Goal: Transaction & Acquisition: Book appointment/travel/reservation

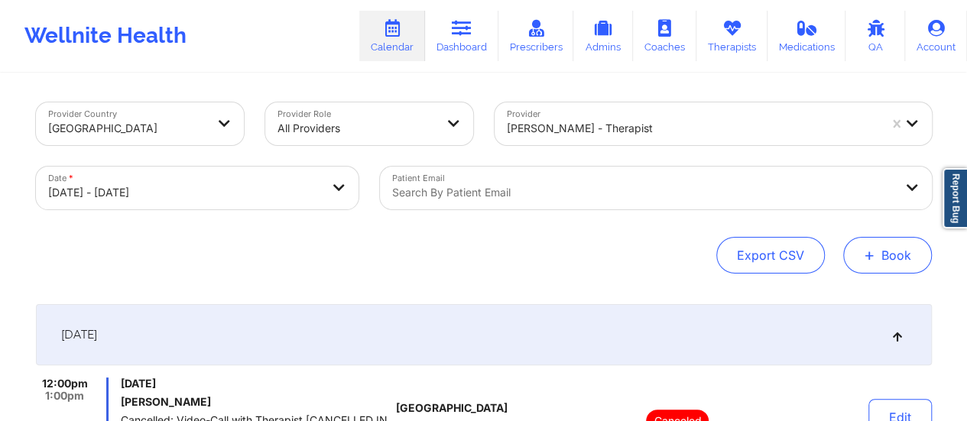
click at [899, 266] on button "+ Book" at bounding box center [887, 255] width 89 height 37
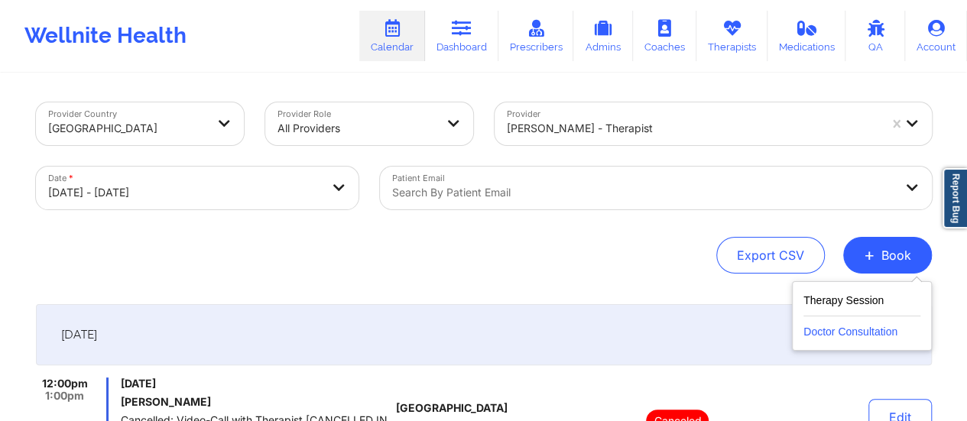
click at [828, 329] on button "Doctor Consultation" at bounding box center [861, 328] width 117 height 24
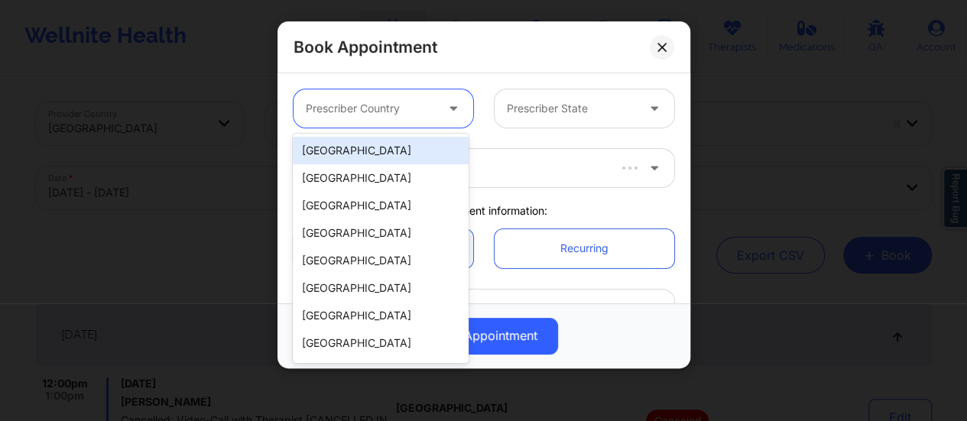
click at [402, 111] on div at bounding box center [370, 108] width 129 height 18
click at [383, 153] on div "[GEOGRAPHIC_DATA]" at bounding box center [381, 151] width 176 height 28
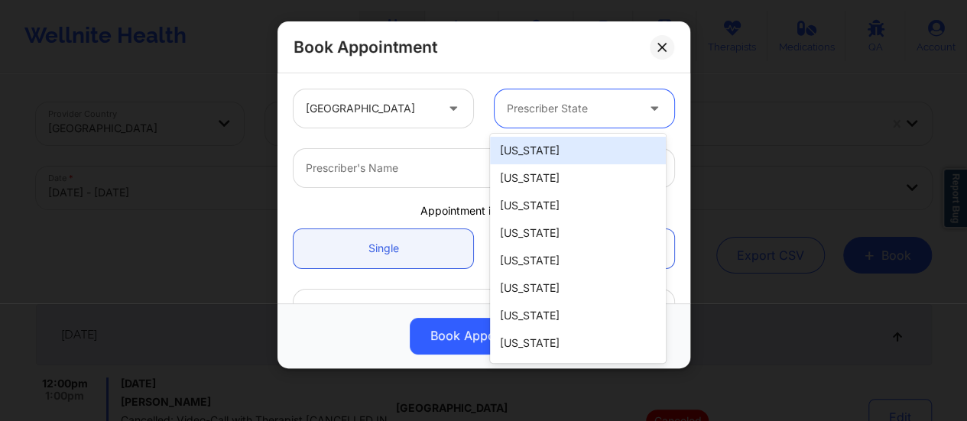
click at [537, 97] on div "Prescriber State" at bounding box center [565, 108] width 143 height 38
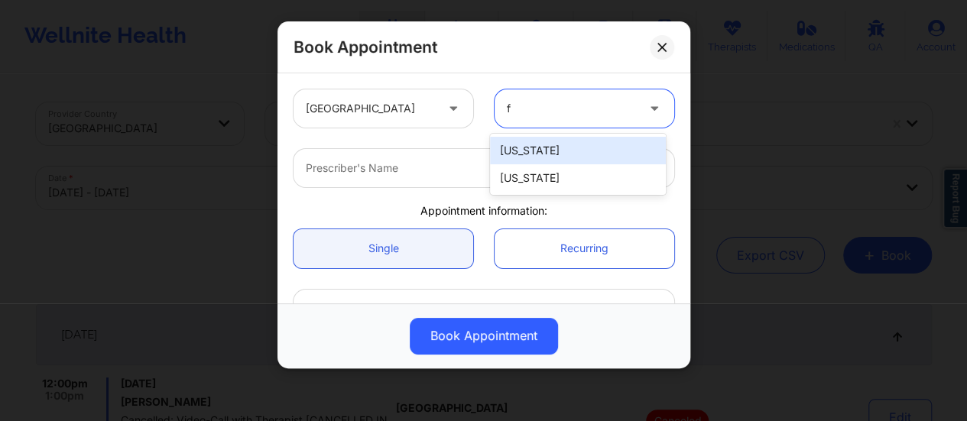
type input "fl"
click at [516, 151] on div "[US_STATE]" at bounding box center [578, 151] width 176 height 28
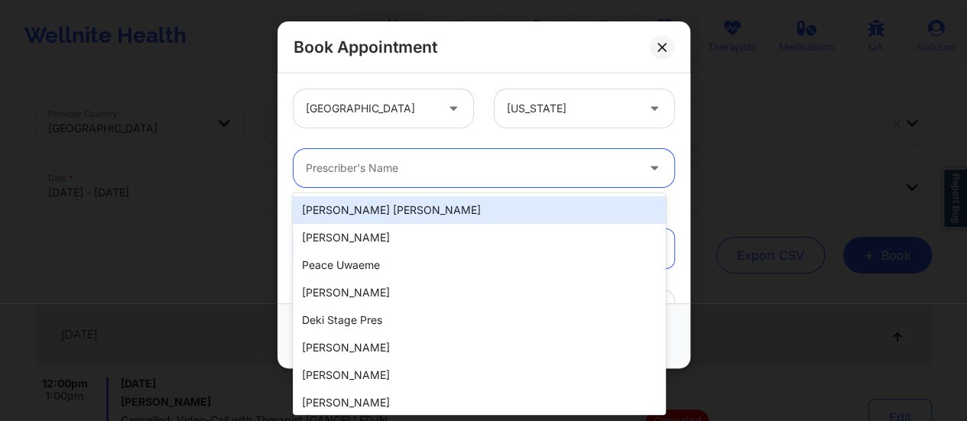
click at [475, 160] on div at bounding box center [471, 168] width 330 height 18
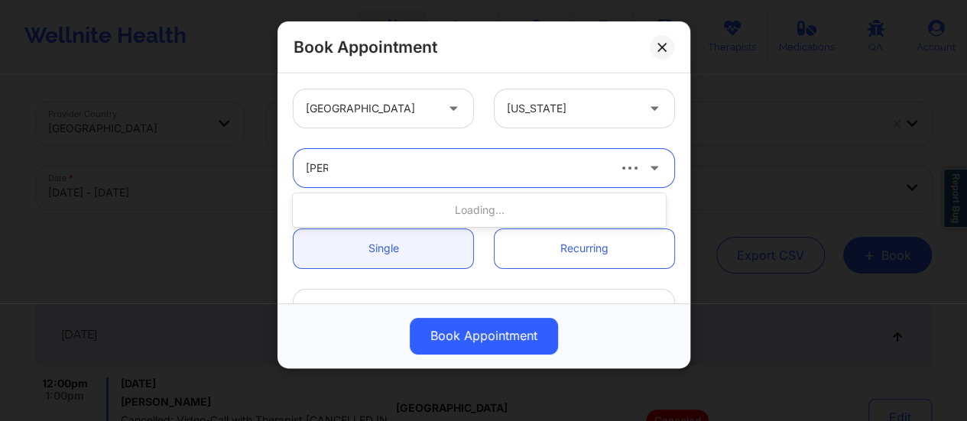
type input "[PERSON_NAME]"
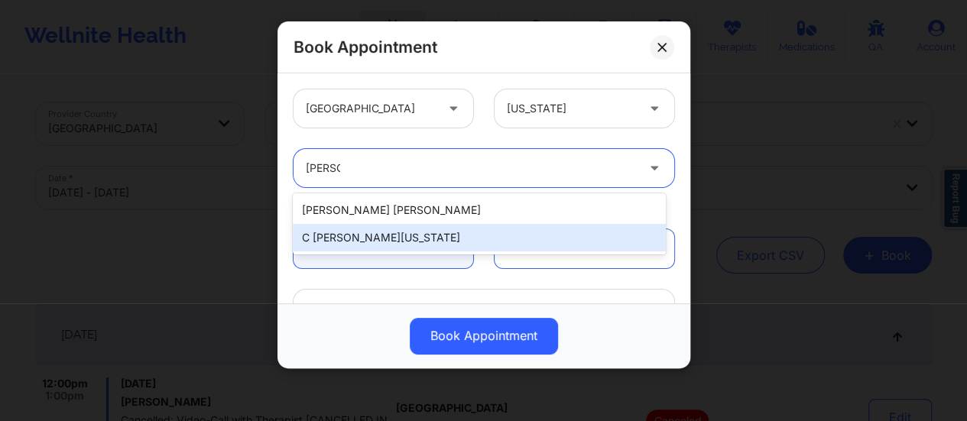
click at [409, 230] on div "C [PERSON_NAME][US_STATE]" at bounding box center [479, 238] width 373 height 28
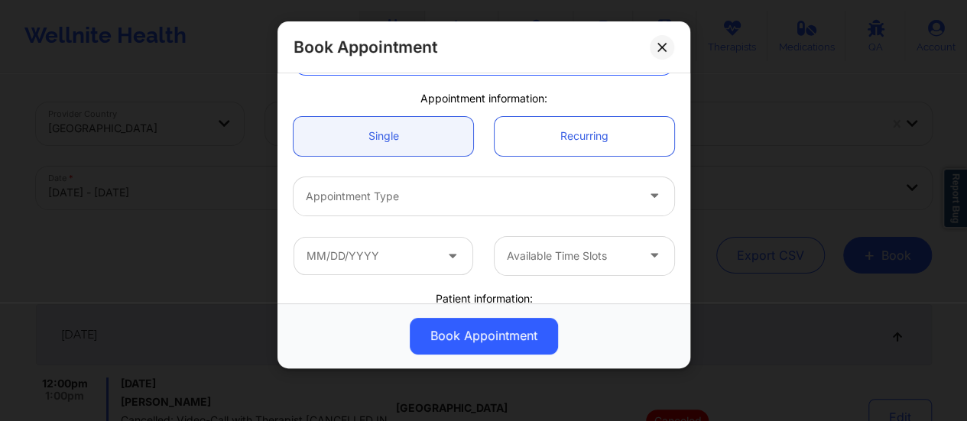
scroll to position [113, 0]
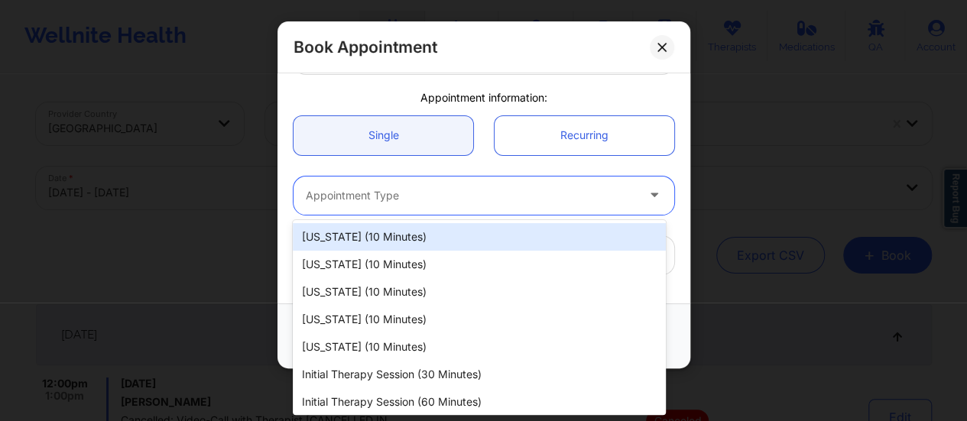
click at [409, 178] on div "Appointment Type" at bounding box center [465, 196] width 344 height 38
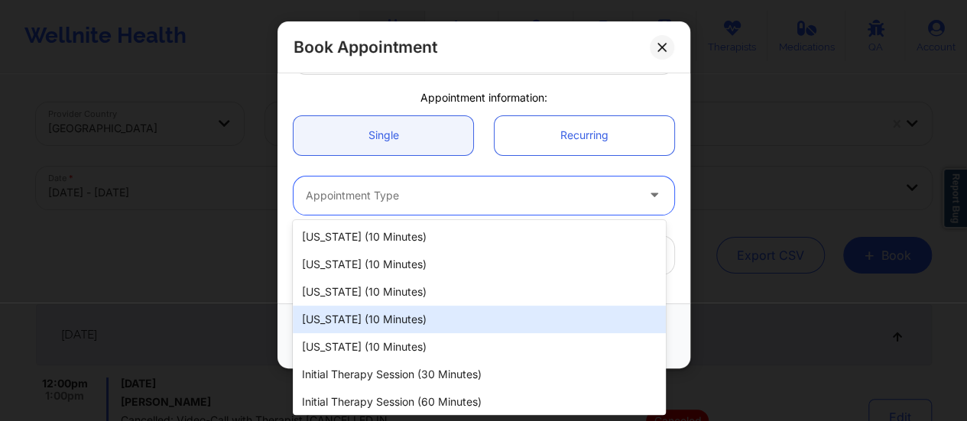
scroll to position [59, 0]
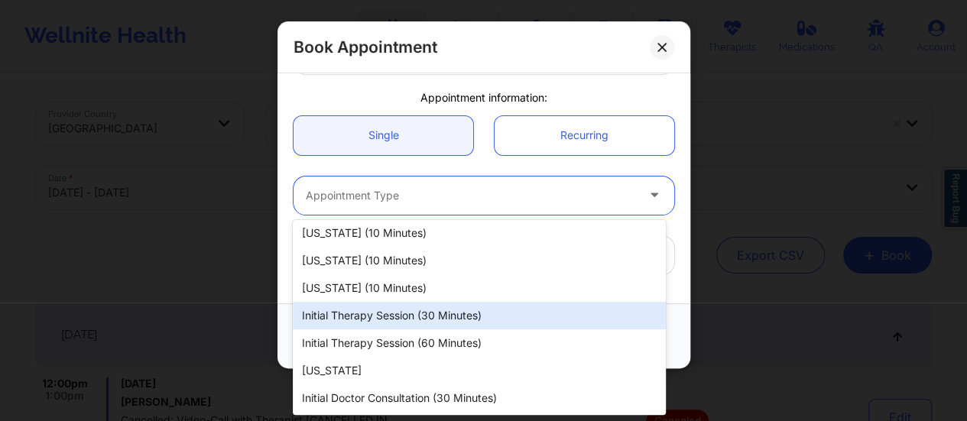
click at [378, 313] on div "Initial Therapy Session (30 minutes)" at bounding box center [479, 316] width 373 height 28
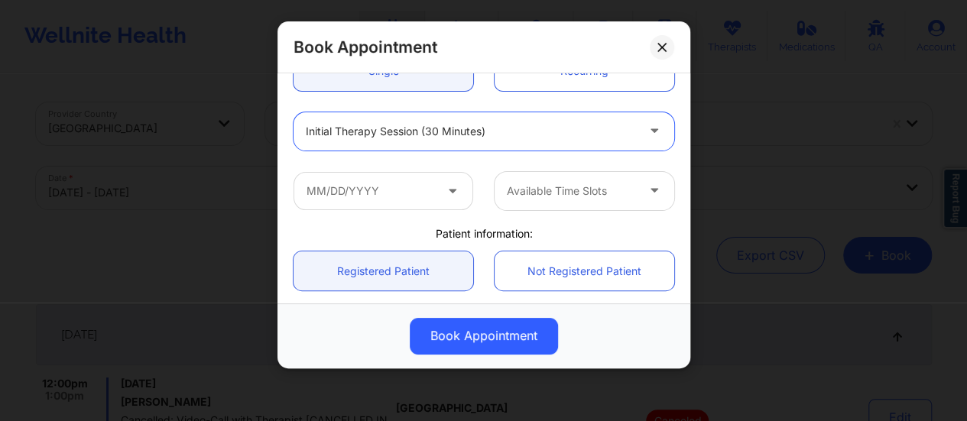
scroll to position [181, 0]
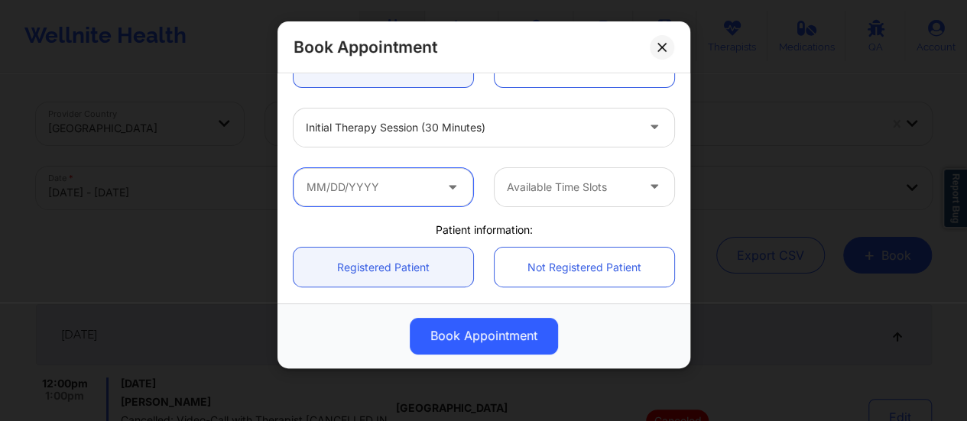
click at [391, 184] on input "text" at bounding box center [383, 187] width 180 height 38
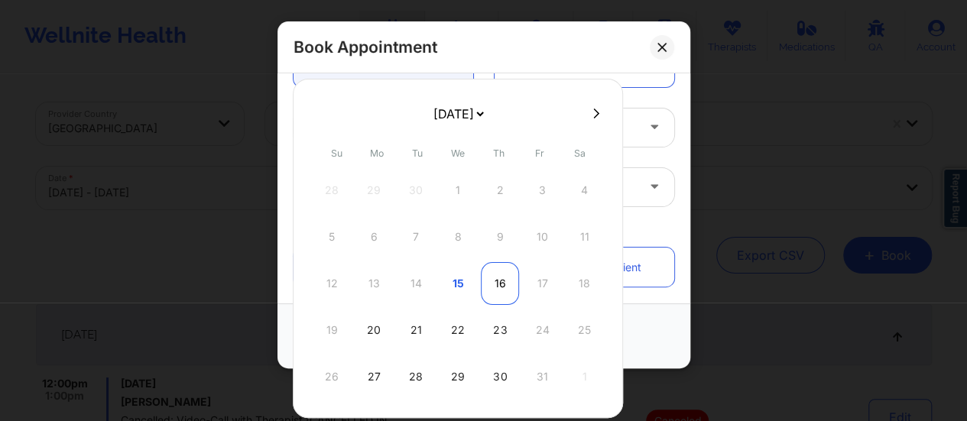
click at [485, 285] on div "16" at bounding box center [500, 283] width 38 height 43
type input "[DATE]"
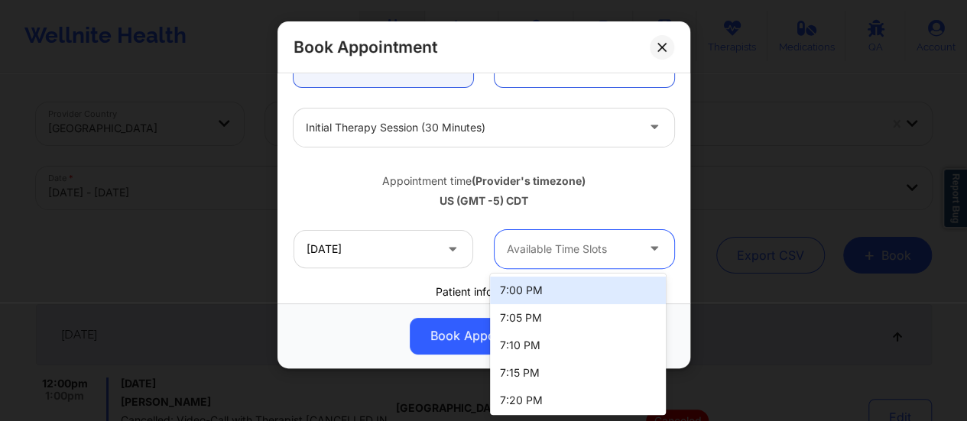
click at [581, 236] on div "Available Time Slots" at bounding box center [565, 249] width 143 height 38
click at [562, 283] on div "7:00 PM" at bounding box center [578, 291] width 176 height 28
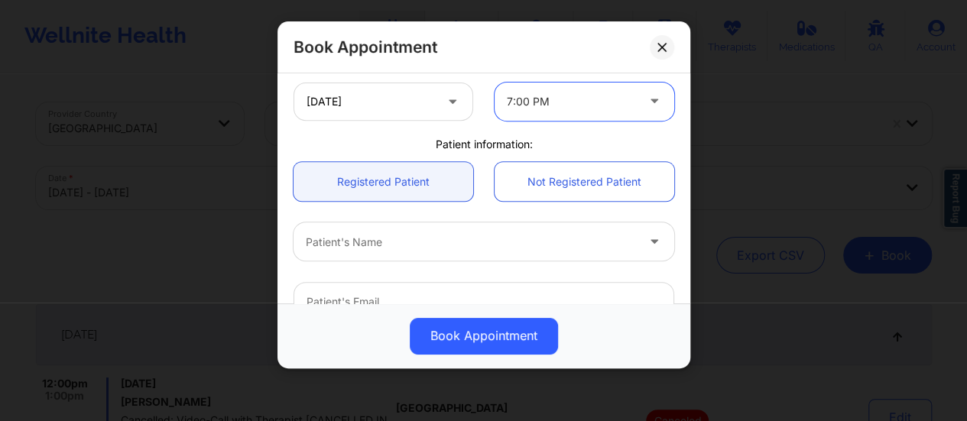
scroll to position [326, 0]
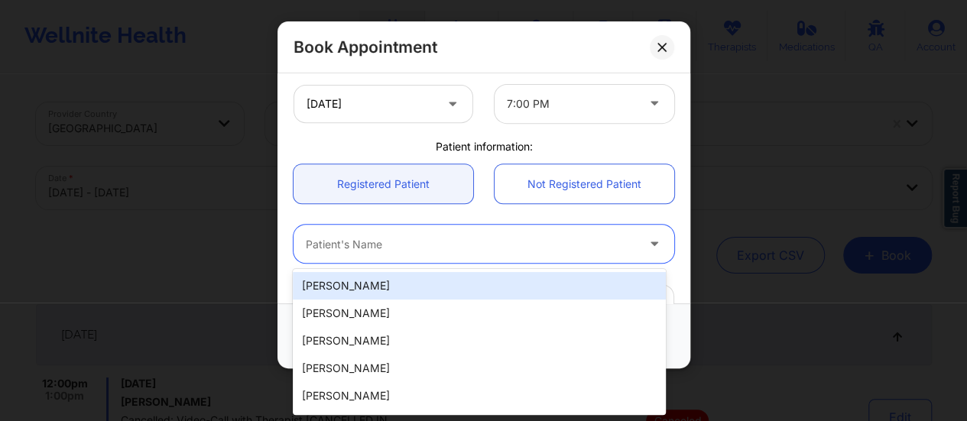
click at [456, 242] on div at bounding box center [471, 244] width 330 height 18
paste input "[EMAIL_ADDRESS][DOMAIN_NAME]"
type input "[EMAIL_ADDRESS][DOMAIN_NAME]"
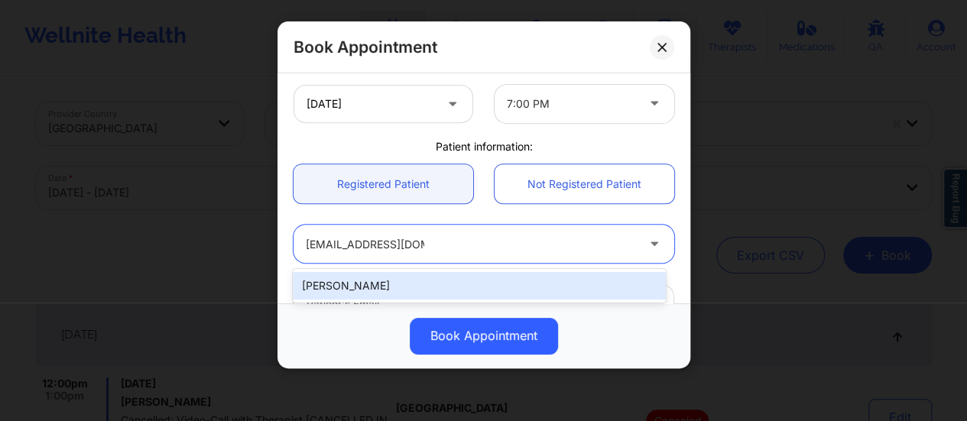
click at [410, 277] on div "[PERSON_NAME]" at bounding box center [479, 286] width 373 height 28
type input "[EMAIL_ADDRESS][DOMAIN_NAME]"
type input "[PHONE_NUMBER]"
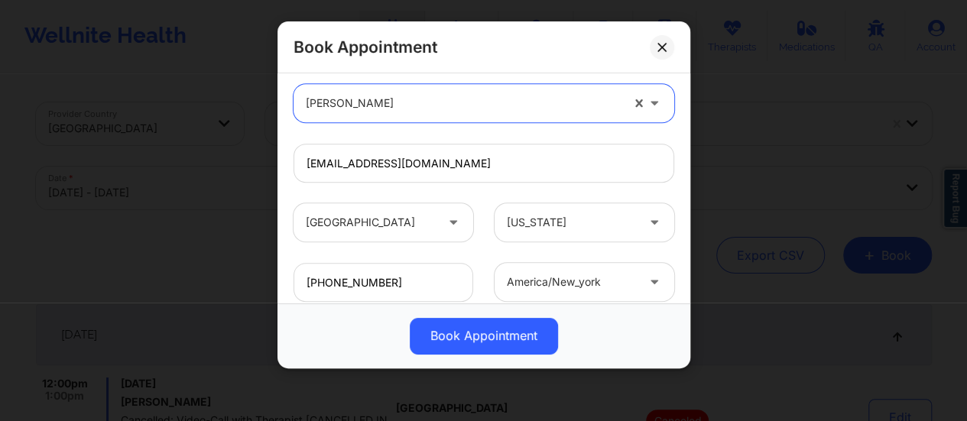
scroll to position [562, 0]
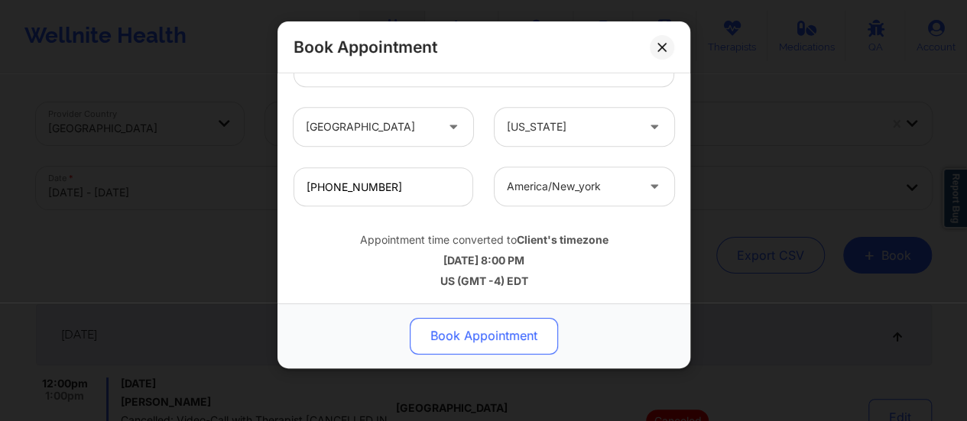
click at [501, 342] on button "Book Appointment" at bounding box center [484, 336] width 148 height 37
